Goal: Complete application form

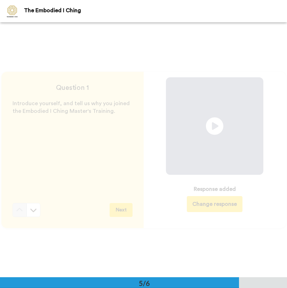
scroll to position [1040, 0]
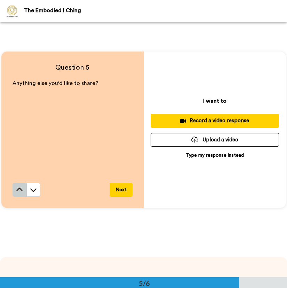
click at [16, 186] on icon at bounding box center [19, 189] width 7 height 7
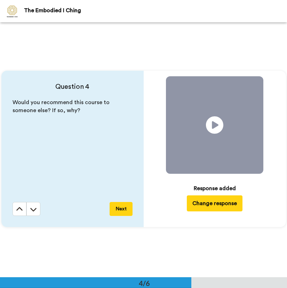
scroll to position [765, 0]
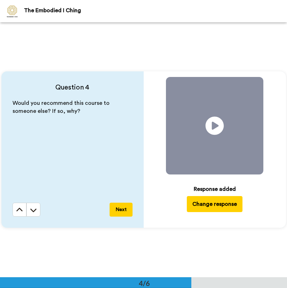
click at [217, 124] on icon at bounding box center [215, 126] width 18 height 18
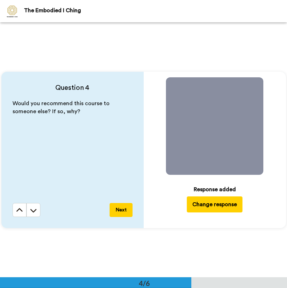
scroll to position [761, 0]
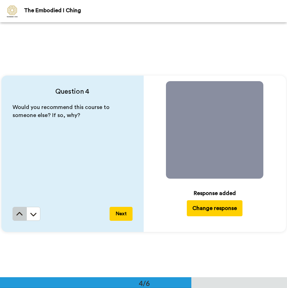
click at [16, 215] on icon at bounding box center [19, 213] width 6 height 3
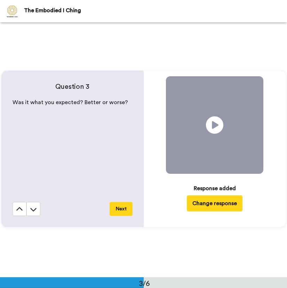
scroll to position [510, 0]
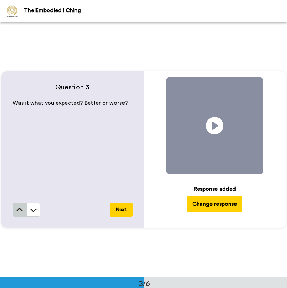
click at [22, 213] on button at bounding box center [20, 210] width 14 height 14
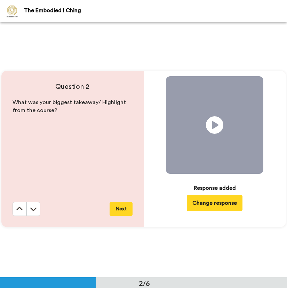
scroll to position [255, 0]
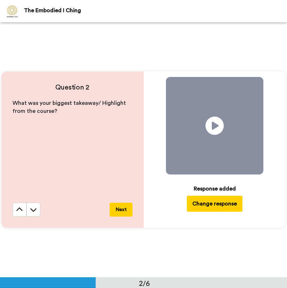
click at [218, 121] on icon at bounding box center [215, 126] width 18 height 18
click at [33, 212] on icon at bounding box center [33, 209] width 7 height 7
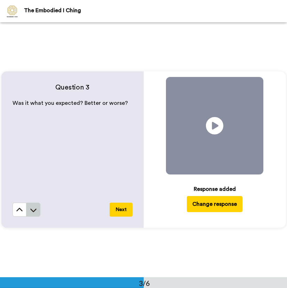
click at [35, 211] on icon at bounding box center [33, 209] width 7 height 7
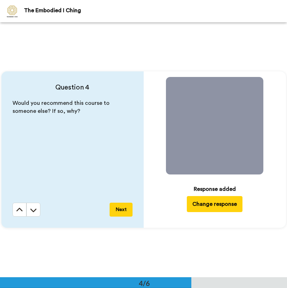
scroll to position [765, 0]
click at [35, 210] on icon at bounding box center [33, 209] width 7 height 7
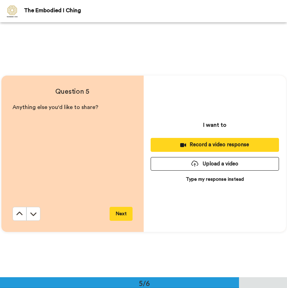
scroll to position [1020, 0]
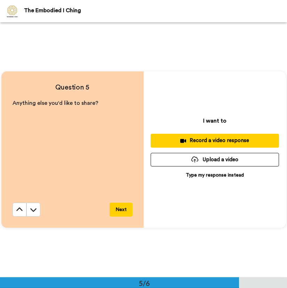
click at [189, 141] on div "Record a video response" at bounding box center [214, 140] width 117 height 7
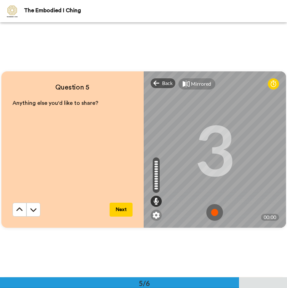
click at [154, 88] on div "Mirrored Redo" at bounding box center [215, 83] width 142 height 25
click at [157, 85] on icon at bounding box center [157, 83] width 6 height 7
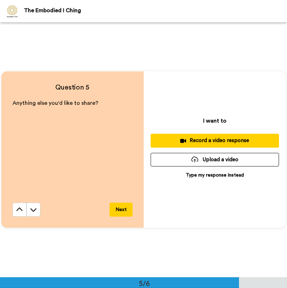
click at [212, 145] on button "Record a video response" at bounding box center [215, 141] width 128 height 14
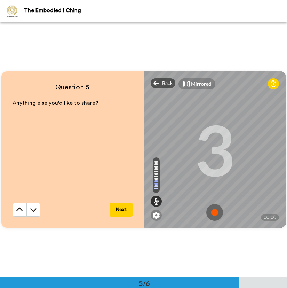
click at [119, 209] on button "Next" at bounding box center [121, 210] width 23 height 14
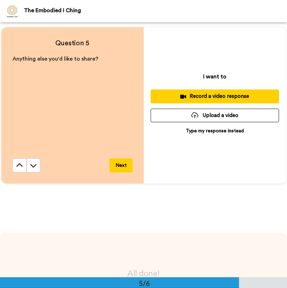
scroll to position [1057, 0]
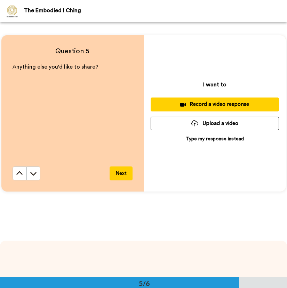
click at [201, 107] on div "Record a video response" at bounding box center [214, 104] width 117 height 7
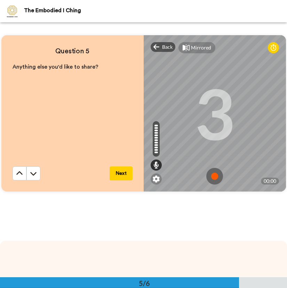
click at [219, 139] on div "3" at bounding box center [215, 113] width 40 height 52
click at [158, 45] on icon at bounding box center [157, 47] width 6 height 7
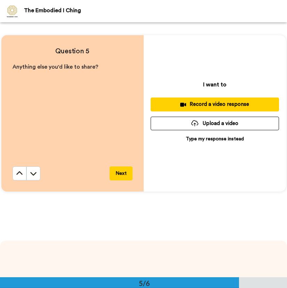
click at [199, 140] on p "Type my response instead" at bounding box center [215, 138] width 58 height 7
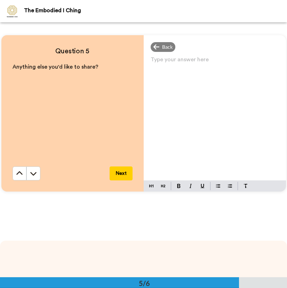
click at [194, 116] on div "Type your answer here ﻿" at bounding box center [215, 118] width 142 height 126
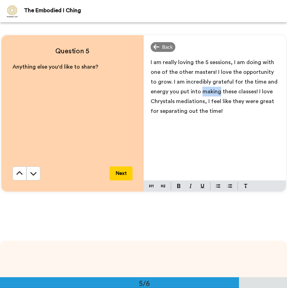
drag, startPoint x: 218, startPoint y: 93, endPoint x: 201, endPoint y: 92, distance: 17.4
click at [201, 92] on span "I am really loving the 5 sessions, I am doing with one of the other masters! I …" at bounding box center [215, 87] width 128 height 54
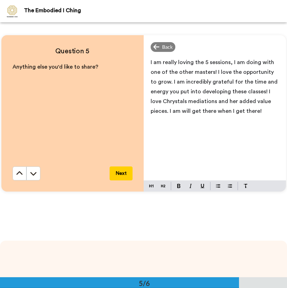
click at [219, 110] on span "I am really loving the 5 sessions, I am doing with one of the other masters! I …" at bounding box center [215, 87] width 128 height 54
drag, startPoint x: 237, startPoint y: 111, endPoint x: 172, endPoint y: 109, distance: 65.5
click at [171, 109] on p "I am really loving the 5 sessions, I am doing with one of the other masters! I …" at bounding box center [215, 86] width 128 height 59
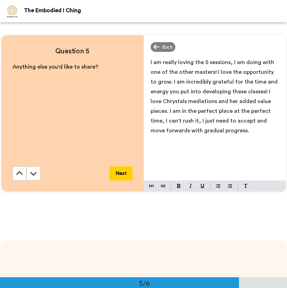
click at [274, 101] on span "I am really loving the 5 sessions, I am doing with one of the other masters! I …" at bounding box center [215, 97] width 128 height 74
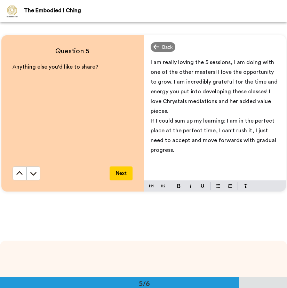
click at [228, 118] on span "If I could sum up my learning: I am in the perfect place at the perfect time, I…" at bounding box center [214, 135] width 127 height 35
click at [232, 116] on p "If I could sum up my learning: I am in the perfect place at the perfect time, I…" at bounding box center [215, 135] width 128 height 39
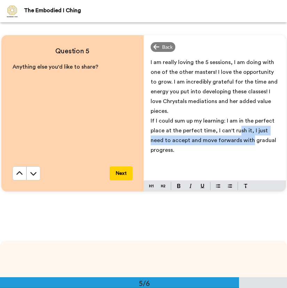
drag, startPoint x: 235, startPoint y: 122, endPoint x: 235, endPoint y: 133, distance: 11.1
click at [235, 133] on span "If I could sum up my learning: I am in the perfect place at the perfect time, I…" at bounding box center [214, 135] width 127 height 35
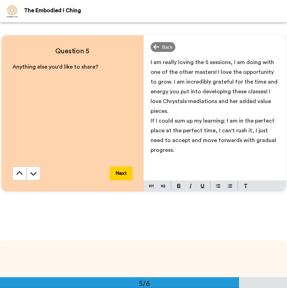
drag, startPoint x: 187, startPoint y: 143, endPoint x: 186, endPoint y: 133, distance: 9.5
click at [186, 133] on p "If I could sum up my learning: I am in the perfect place at the perfect time, I…" at bounding box center [215, 135] width 128 height 39
click at [186, 133] on span "If I could sum up my learning: I am in the perfect place at the perfect time, I…" at bounding box center [214, 135] width 127 height 35
drag, startPoint x: 186, startPoint y: 139, endPoint x: 129, endPoint y: 108, distance: 64.7
click at [129, 108] on div "Question 5 Anything else you'd like to share? Next Back I am really loving the …" at bounding box center [143, 113] width 285 height 156
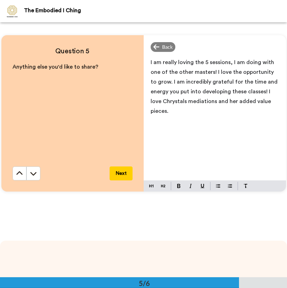
click at [205, 62] on span "I am really loving the 5 sessions, I am doing with one of the other masters! I …" at bounding box center [215, 87] width 128 height 54
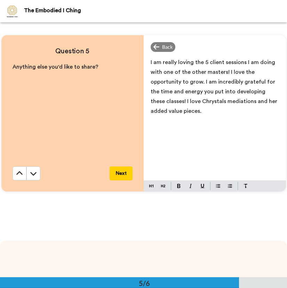
click at [225, 73] on span "I am really loving the 5 client sessions I am doing with one of the other maste…" at bounding box center [215, 87] width 128 height 54
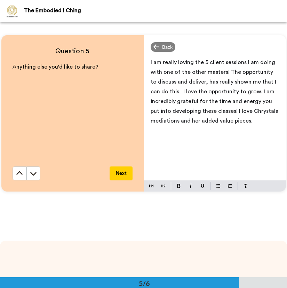
click at [264, 123] on p "I am really loving the 5 client sessions I am doing with one of the other maste…" at bounding box center [215, 91] width 128 height 68
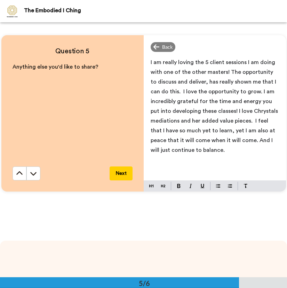
click at [123, 171] on button "Next" at bounding box center [121, 173] width 23 height 14
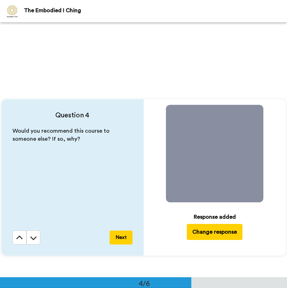
scroll to position [734, 0]
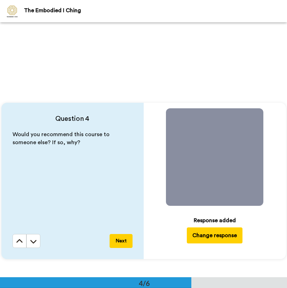
click at [196, 157] on span at bounding box center [215, 157] width 98 height 98
click at [218, 158] on icon at bounding box center [215, 157] width 18 height 18
click at [216, 239] on button "Change response" at bounding box center [215, 235] width 56 height 16
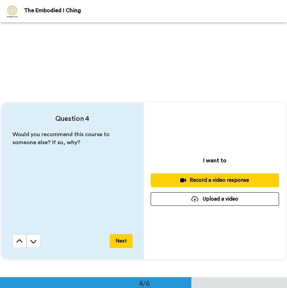
click at [213, 178] on div "Record a video response" at bounding box center [214, 180] width 117 height 7
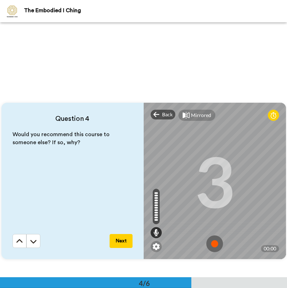
click at [210, 243] on img at bounding box center [214, 243] width 17 height 17
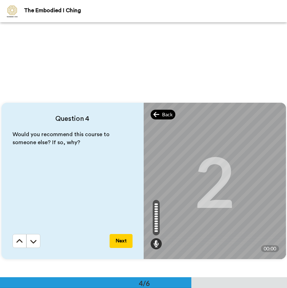
click at [154, 115] on icon at bounding box center [157, 114] width 6 height 5
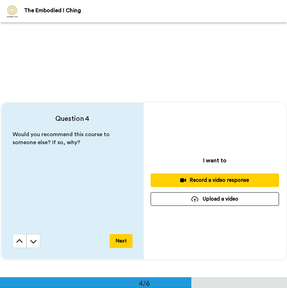
click at [205, 181] on div "Record a video response" at bounding box center [214, 180] width 117 height 7
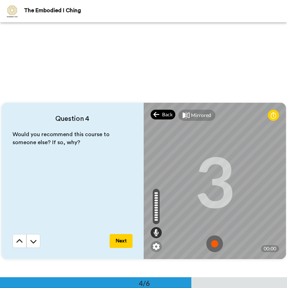
click at [162, 112] on span "Back" at bounding box center [167, 114] width 10 height 7
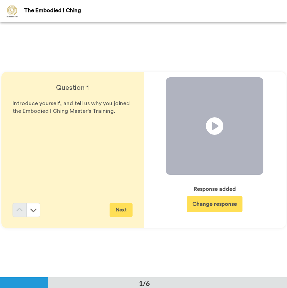
scroll to position [0, 0]
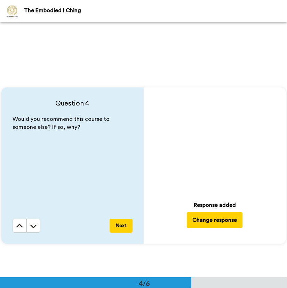
scroll to position [751, 0]
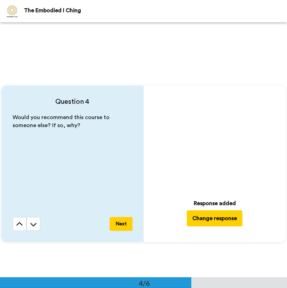
click at [216, 151] on icon "Play/Pause" at bounding box center [215, 140] width 18 height 33
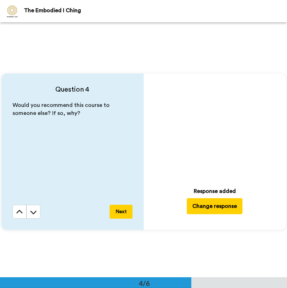
scroll to position [758, 0]
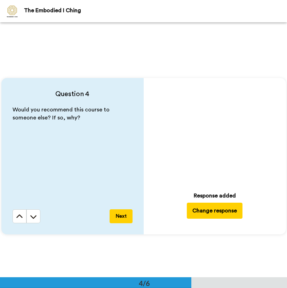
click at [240, 164] on span at bounding box center [215, 133] width 98 height 98
click at [218, 137] on icon at bounding box center [215, 132] width 18 height 18
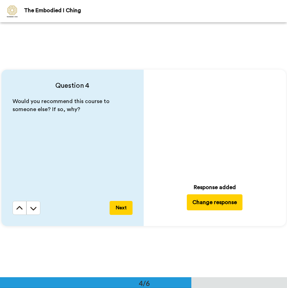
click at [262, 166] on div "0:10 / 1:02" at bounding box center [215, 165] width 98 height 15
click at [205, 107] on span at bounding box center [215, 124] width 98 height 98
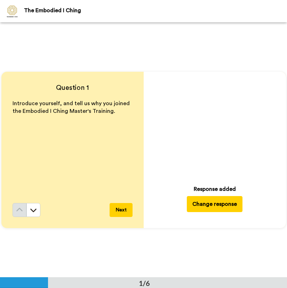
scroll to position [0, 0]
click at [209, 130] on icon at bounding box center [215, 126] width 18 height 18
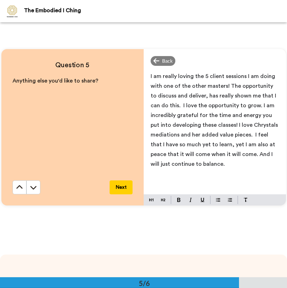
scroll to position [0, 0]
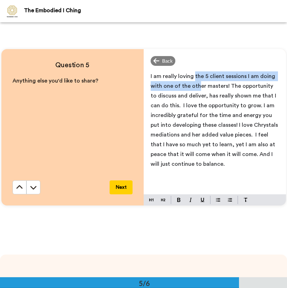
drag, startPoint x: 193, startPoint y: 77, endPoint x: 195, endPoint y: 82, distance: 5.4
click at [195, 82] on span "I am really loving the 5 client sessions I am doing with one of the other maste…" at bounding box center [215, 119] width 129 height 93
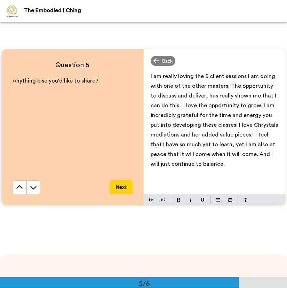
click at [225, 87] on span "I am really loving the 5 client sessions I am doing with one of the other maste…" at bounding box center [215, 119] width 129 height 93
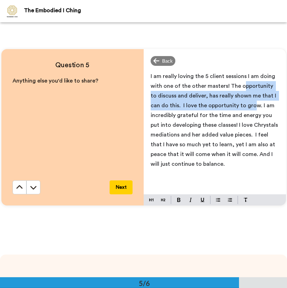
drag, startPoint x: 241, startPoint y: 85, endPoint x: 241, endPoint y: 100, distance: 14.3
click at [241, 100] on p "I am really loving the 5 client sessions I am doing with one of the other maste…" at bounding box center [215, 120] width 128 height 98
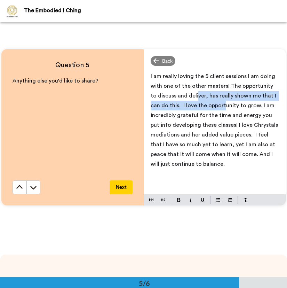
drag, startPoint x: 188, startPoint y: 95, endPoint x: 211, endPoint y: 103, distance: 24.9
click at [211, 103] on span "I am really loving the 5 client sessions I am doing with one of the other maste…" at bounding box center [215, 119] width 129 height 93
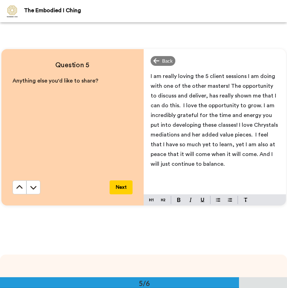
click at [168, 106] on span "I am really loving the 5 client sessions I am doing with one of the other maste…" at bounding box center [215, 119] width 129 height 93
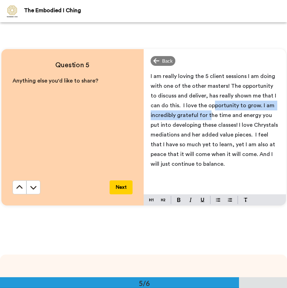
drag, startPoint x: 202, startPoint y: 104, endPoint x: 207, endPoint y: 113, distance: 10.3
click at [207, 113] on span "I am really loving the 5 client sessions I am doing with one of the other maste…" at bounding box center [215, 119] width 129 height 93
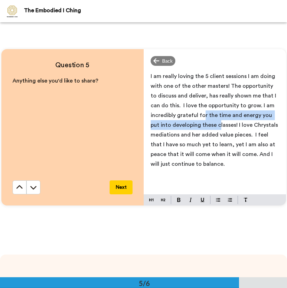
drag, startPoint x: 202, startPoint y: 110, endPoint x: 206, endPoint y: 123, distance: 13.5
click at [206, 123] on p "I am really loving the 5 client sessions I am doing with one of the other maste…" at bounding box center [215, 120] width 128 height 98
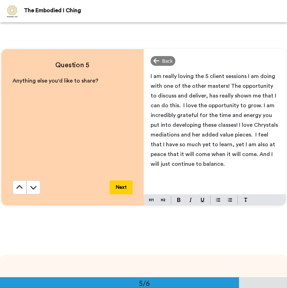
click at [184, 128] on span "I am really loving the 5 client sessions I am doing with one of the other maste…" at bounding box center [215, 119] width 129 height 93
click at [211, 128] on span "I am really loving the 5 client sessions I am doing with one of the other maste…" at bounding box center [215, 119] width 129 height 93
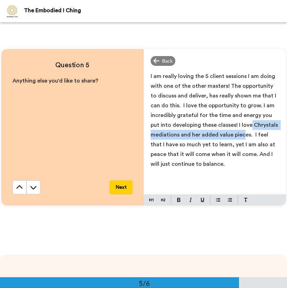
drag, startPoint x: 237, startPoint y: 127, endPoint x: 240, endPoint y: 135, distance: 8.8
click at [240, 135] on span "I am really loving the 5 client sessions I am doing with one of the other maste…" at bounding box center [215, 119] width 129 height 93
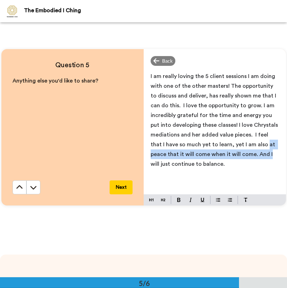
drag, startPoint x: 249, startPoint y: 146, endPoint x: 251, endPoint y: 153, distance: 7.2
click at [251, 153] on span "I am really loving the 5 client sessions I am doing with one of the other maste…" at bounding box center [215, 119] width 129 height 93
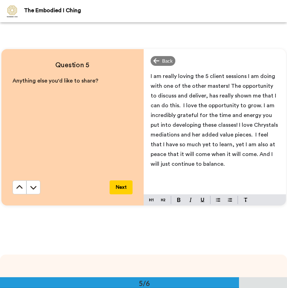
click at [230, 165] on p "I am really loving the 5 client sessions I am doing with one of the other maste…" at bounding box center [215, 120] width 128 height 98
click at [237, 153] on span "I am really loving the 5 client sessions I am doing with one of the other maste…" at bounding box center [215, 119] width 129 height 93
click at [240, 170] on p "I am really loving the 5 client sessions I am doing with one of the other maste…" at bounding box center [215, 124] width 128 height 107
drag, startPoint x: 206, startPoint y: 172, endPoint x: 198, endPoint y: 171, distance: 7.4
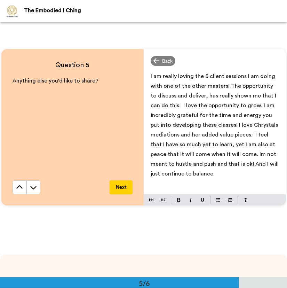
click at [198, 171] on p "I am really loving the 5 client sessions I am doing with one of the other maste…" at bounding box center [215, 124] width 128 height 107
click at [198, 171] on span "I am really loving the 5 client sessions I am doing with one of the other maste…" at bounding box center [216, 124] width 130 height 103
drag, startPoint x: 202, startPoint y: 173, endPoint x: 179, endPoint y: 174, distance: 23.7
click at [178, 174] on p "I am really loving the 5 client sessions I am doing with one of the other maste…" at bounding box center [215, 124] width 128 height 107
click at [123, 186] on button "Next" at bounding box center [121, 187] width 23 height 14
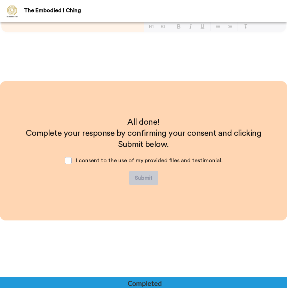
scroll to position [1217, 0]
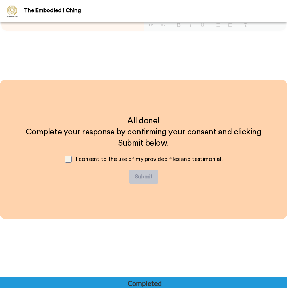
click at [68, 158] on span at bounding box center [68, 159] width 7 height 7
click at [136, 177] on button "Submit" at bounding box center [143, 177] width 29 height 14
